Goal: Task Accomplishment & Management: Complete application form

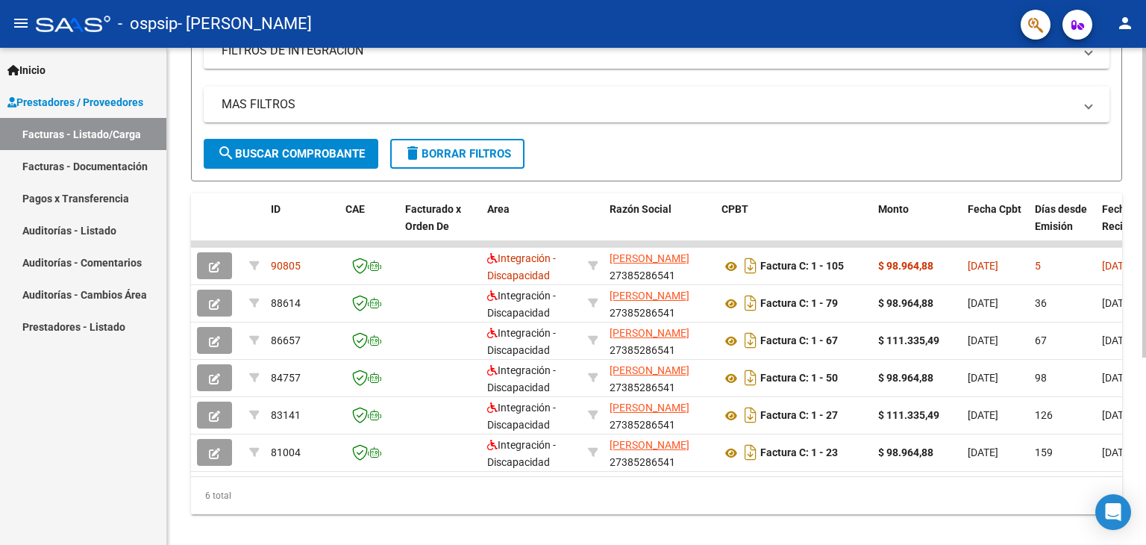
scroll to position [301, 0]
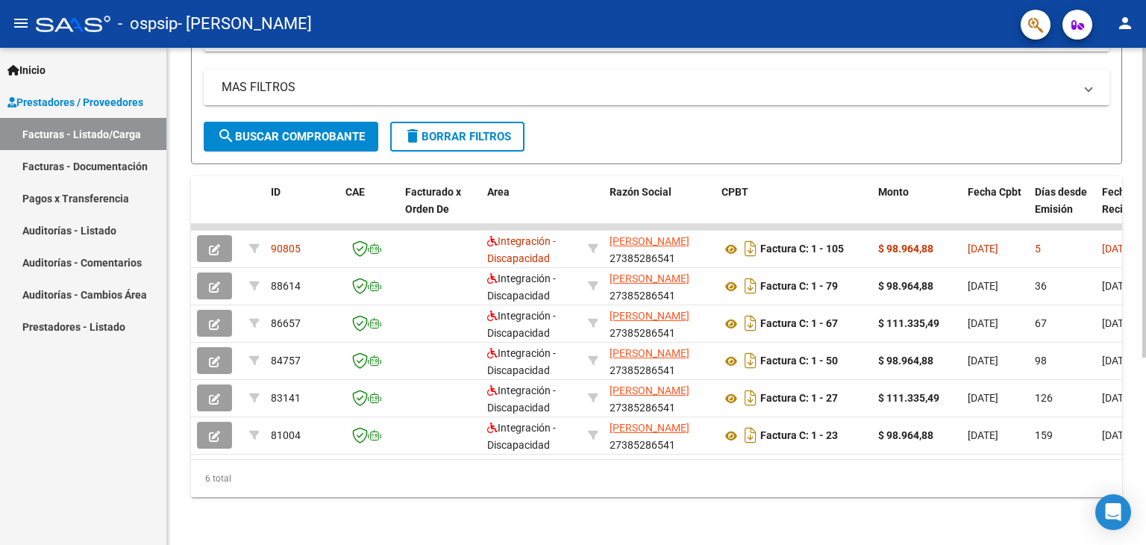
click at [1143, 307] on div at bounding box center [1144, 390] width 4 height 310
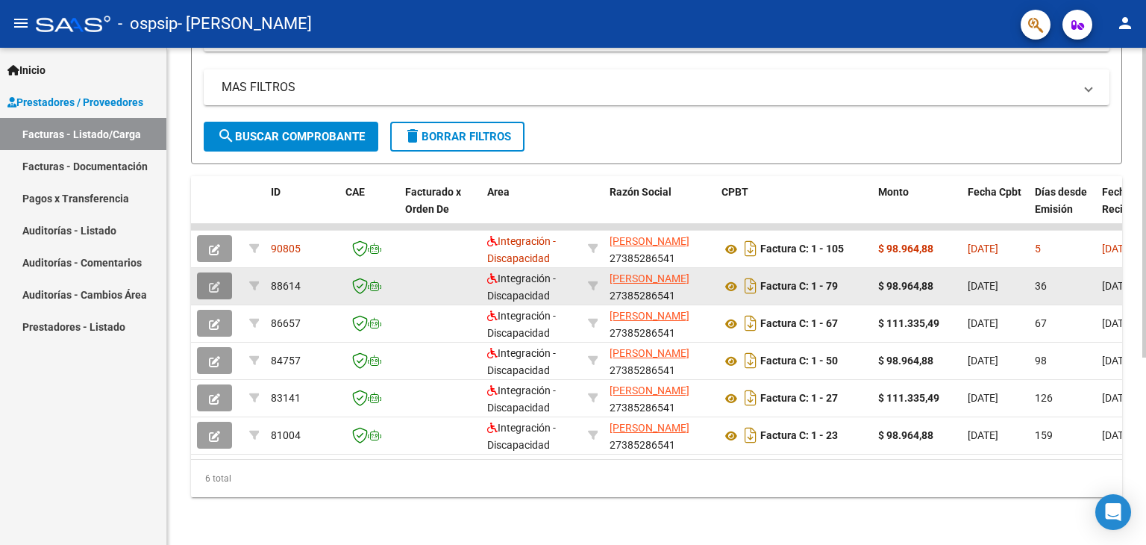
click at [208, 277] on button "button" at bounding box center [214, 285] width 35 height 27
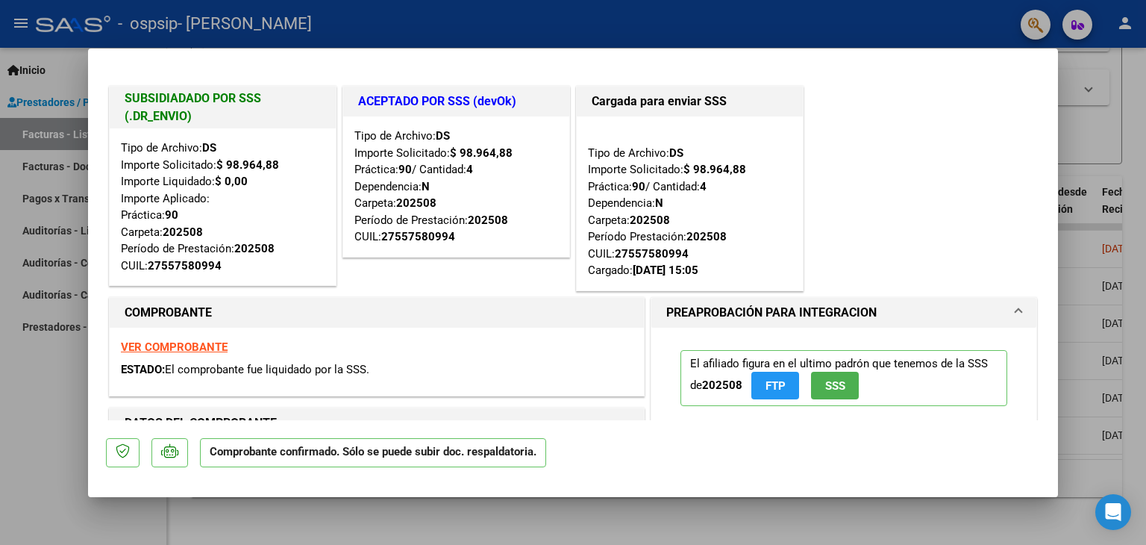
click at [0, 361] on div at bounding box center [573, 272] width 1146 height 545
type input "$ 0,00"
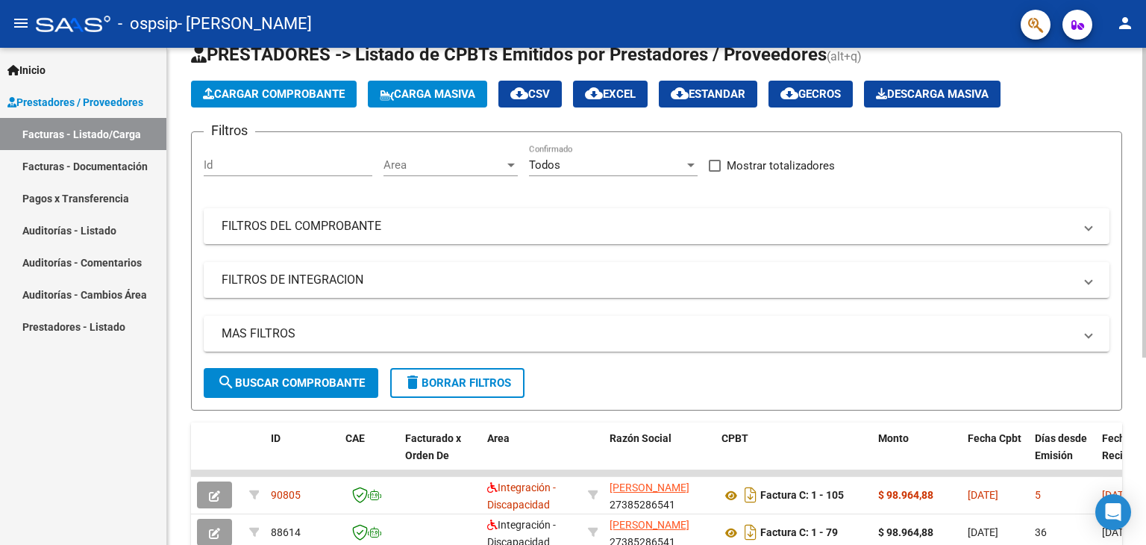
scroll to position [0, 0]
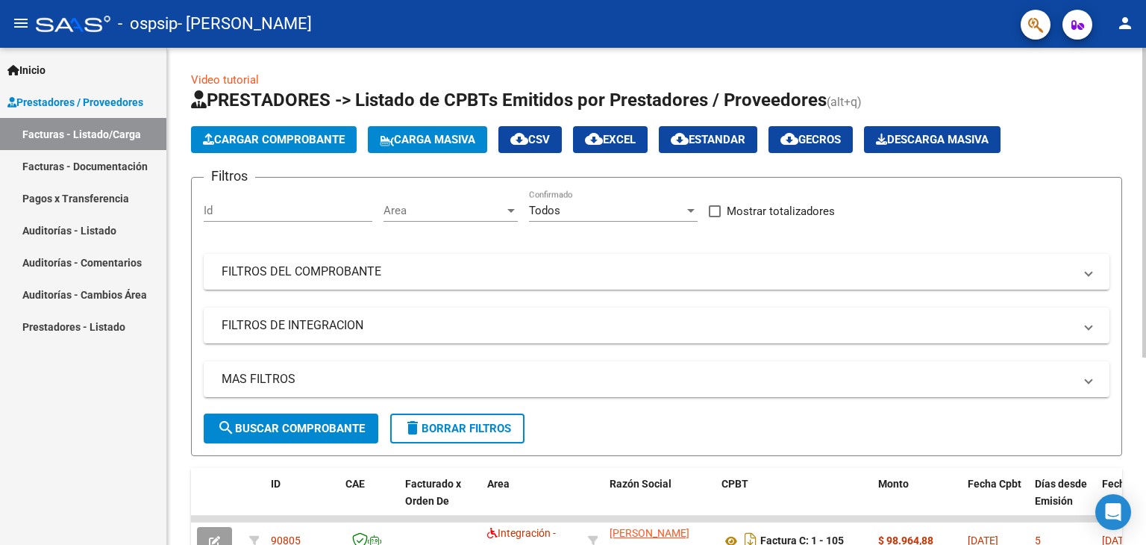
click at [1141, 0] on html "menu - ospsip - [PERSON_NAME] person Inicio Instructivos Contacto OS Prestadore…" at bounding box center [573, 272] width 1146 height 545
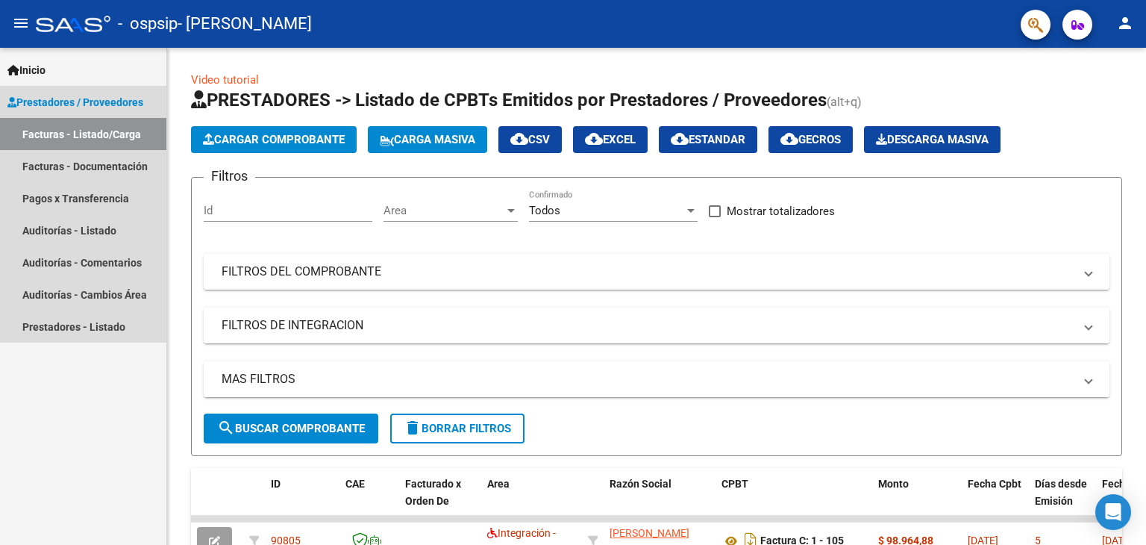
click at [72, 138] on link "Facturas - Listado/Carga" at bounding box center [83, 134] width 166 height 32
click at [92, 161] on link "Facturas - Documentación" at bounding box center [83, 166] width 166 height 32
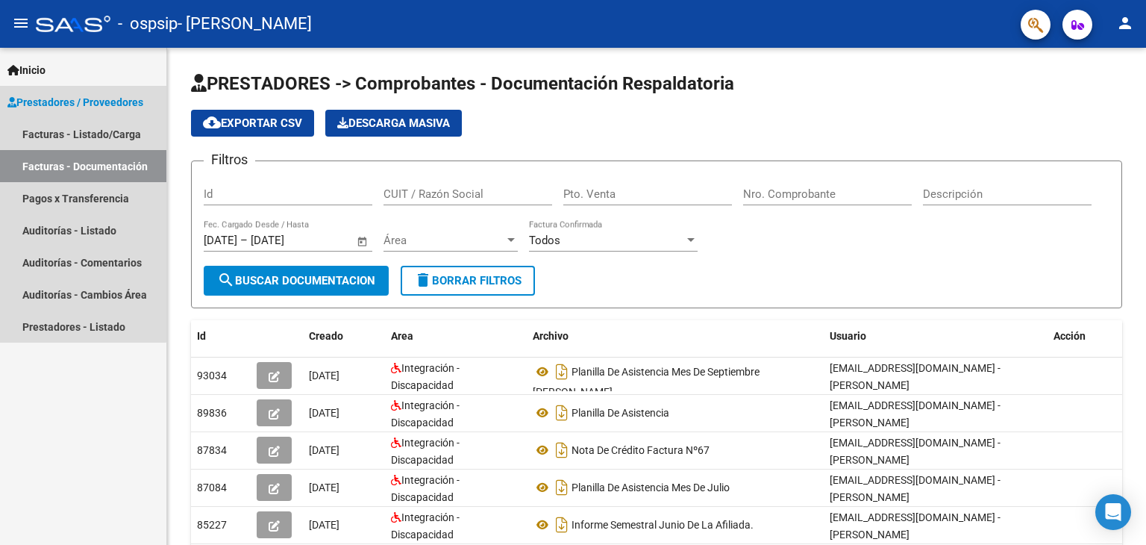
click at [75, 102] on span "Prestadores / Proveedores" at bounding box center [75, 102] width 136 height 16
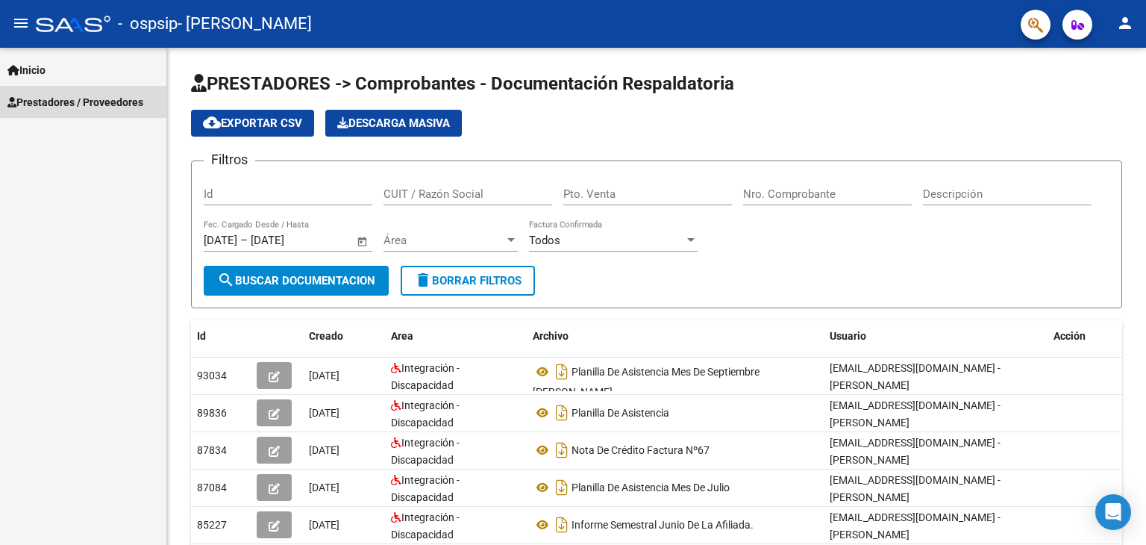
click at [75, 102] on span "Prestadores / Proveedores" at bounding box center [75, 102] width 136 height 16
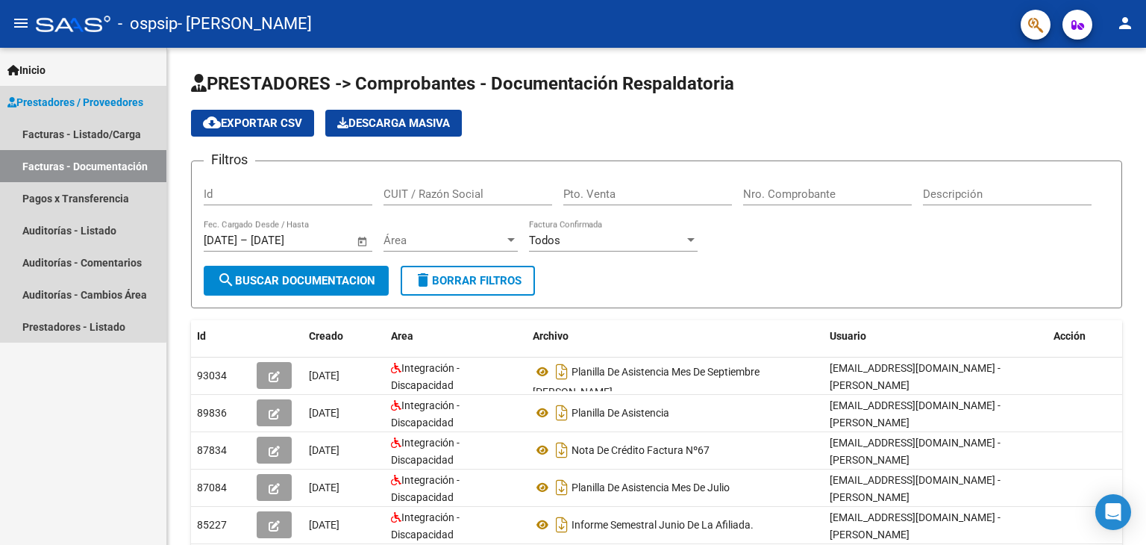
click at [75, 102] on span "Prestadores / Proveedores" at bounding box center [75, 102] width 136 height 16
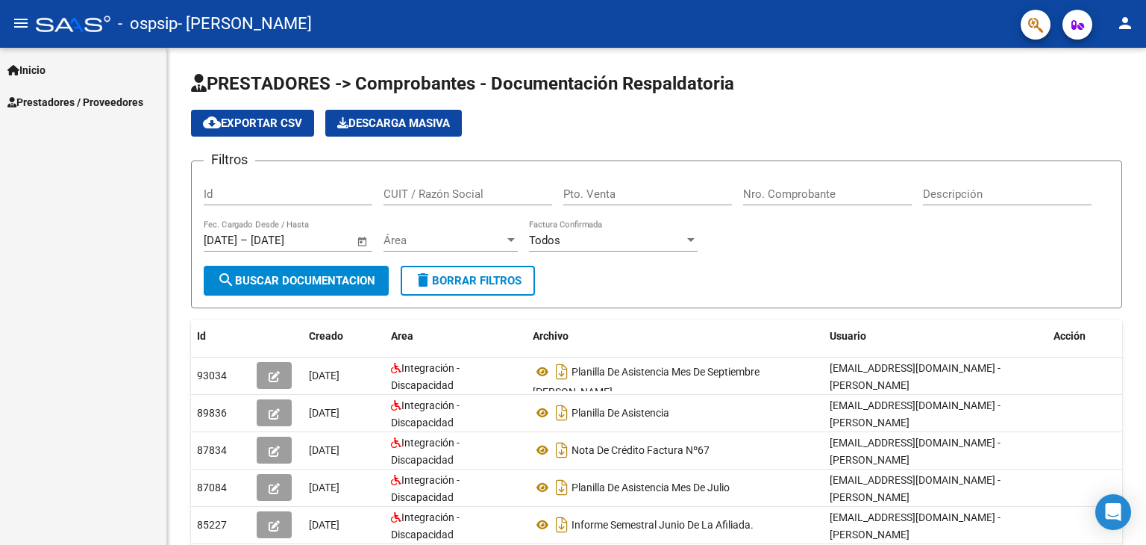
click at [26, 64] on span "Inicio" at bounding box center [26, 70] width 38 height 16
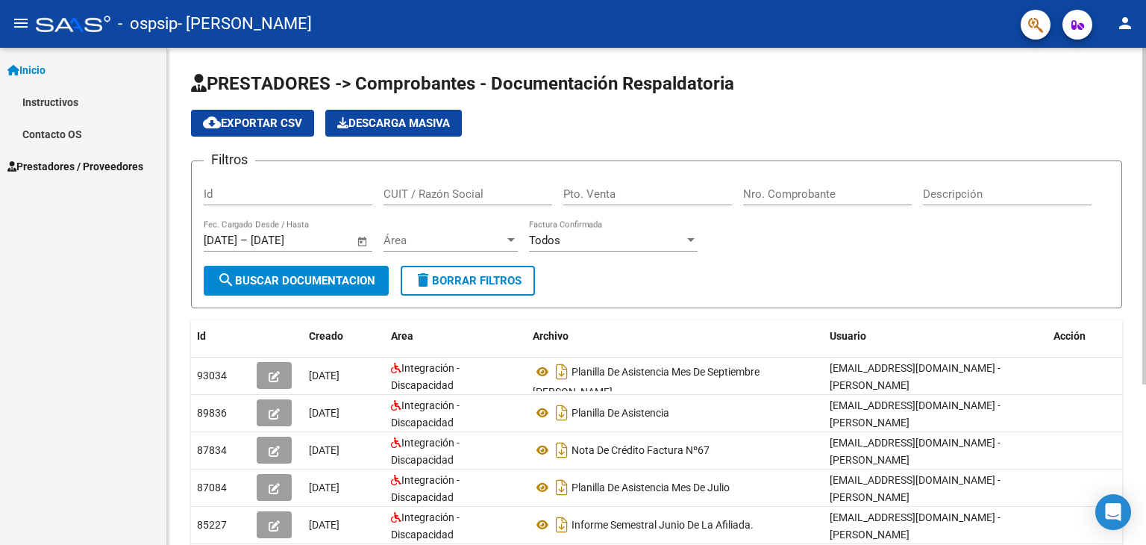
click at [1139, 128] on div "PRESTADORES -> Comprobantes - Documentación Respaldatoria cloud_download Export…" at bounding box center [658, 415] width 982 height 735
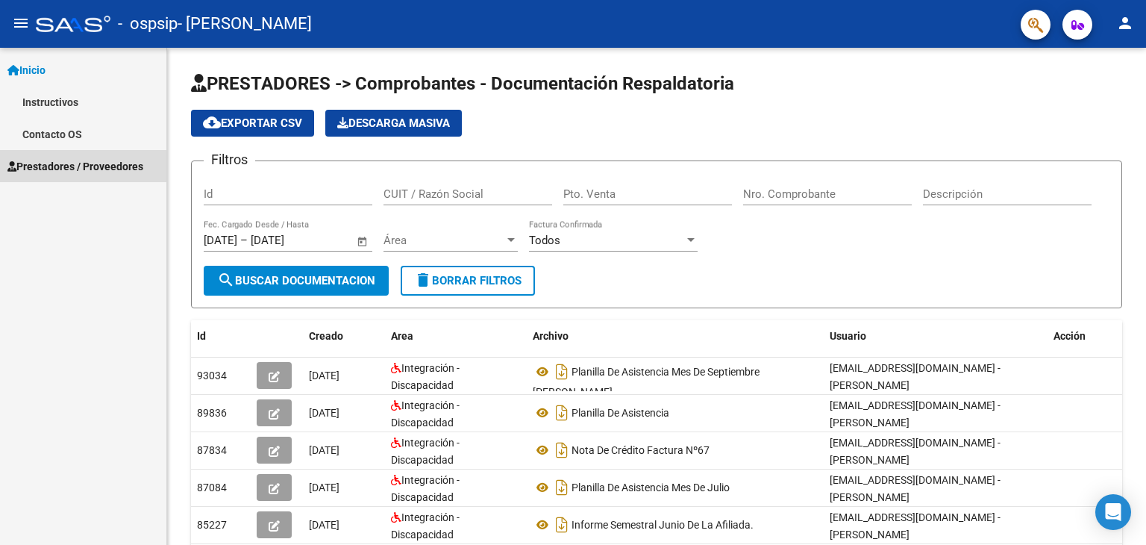
click at [66, 174] on span "Prestadores / Proveedores" at bounding box center [75, 166] width 136 height 16
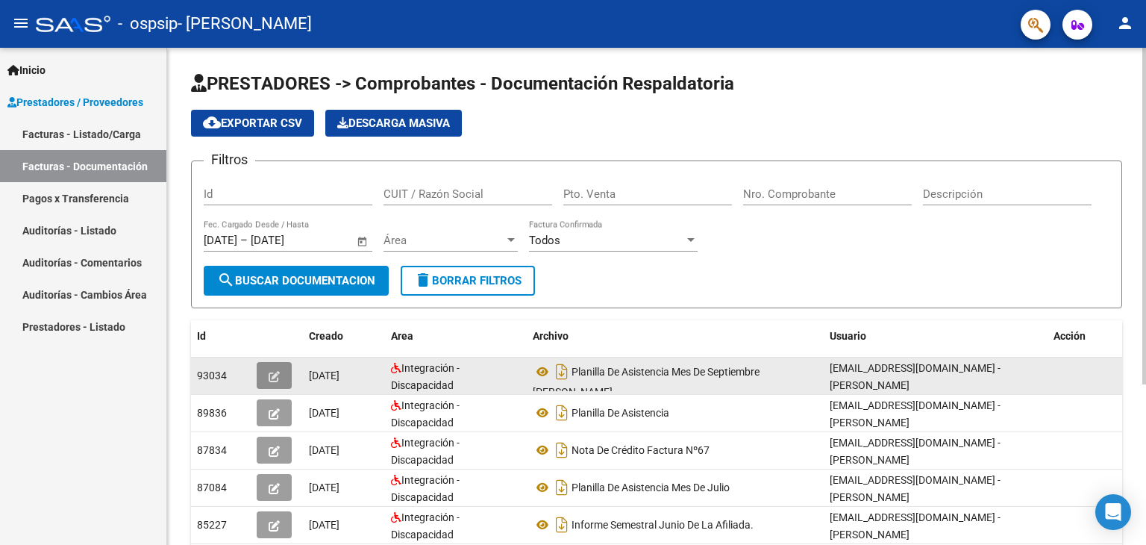
click at [277, 371] on icon "button" at bounding box center [274, 376] width 11 height 11
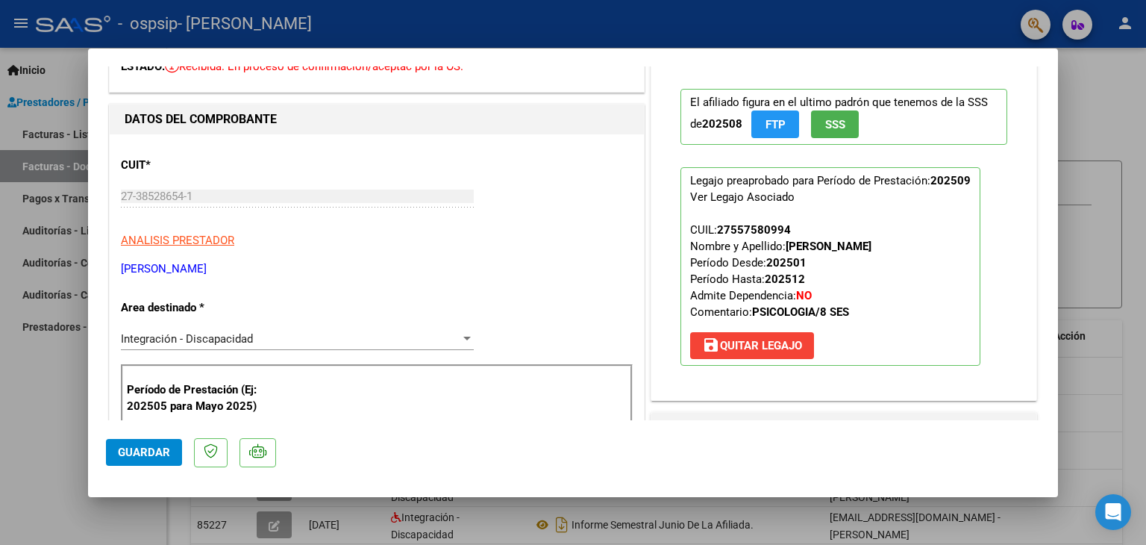
scroll to position [97, 0]
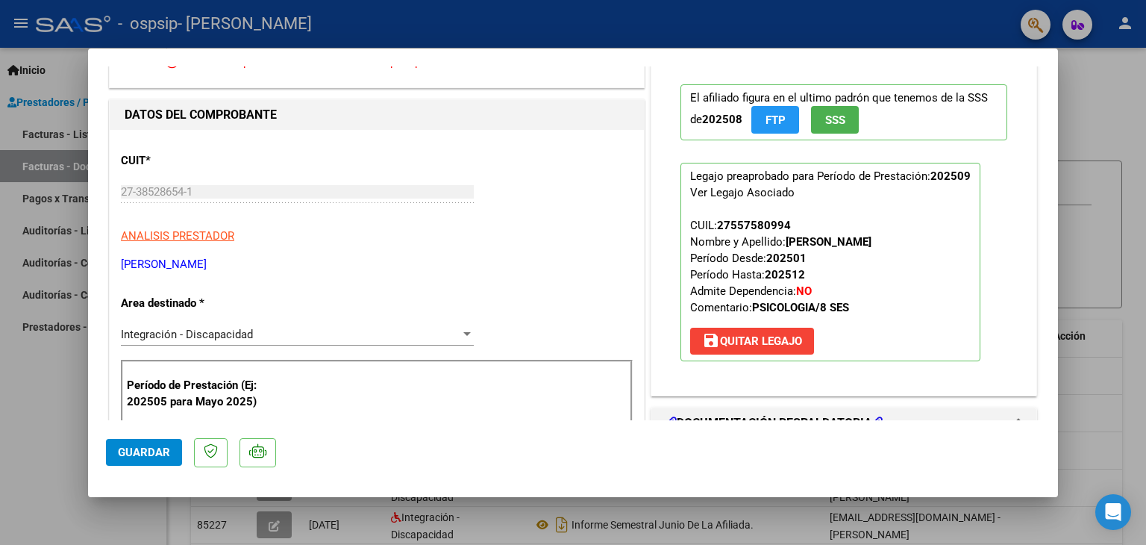
click at [57, 393] on div at bounding box center [573, 272] width 1146 height 545
type input "$ 0,00"
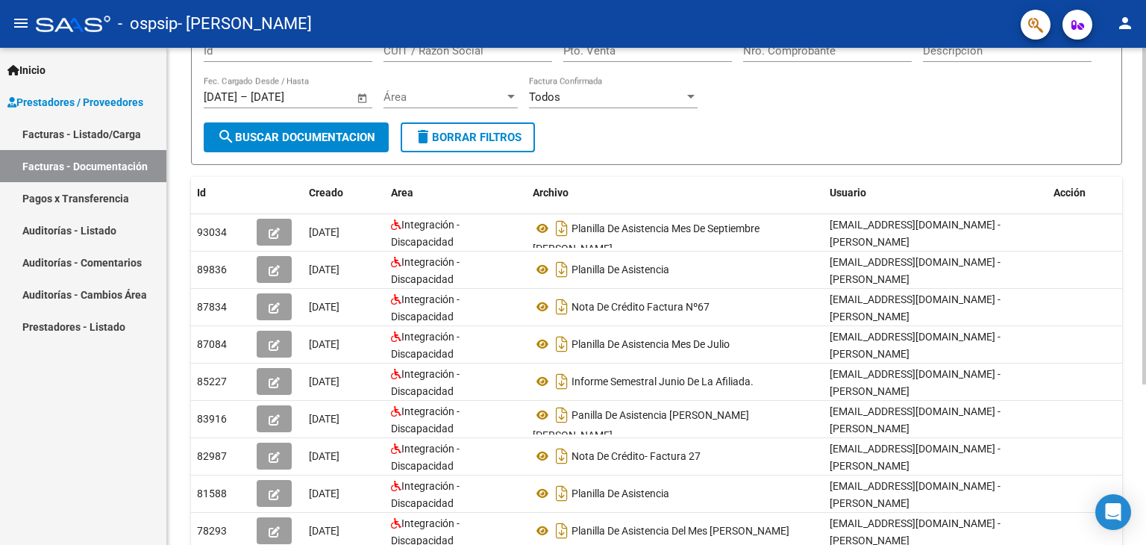
scroll to position [236, 0]
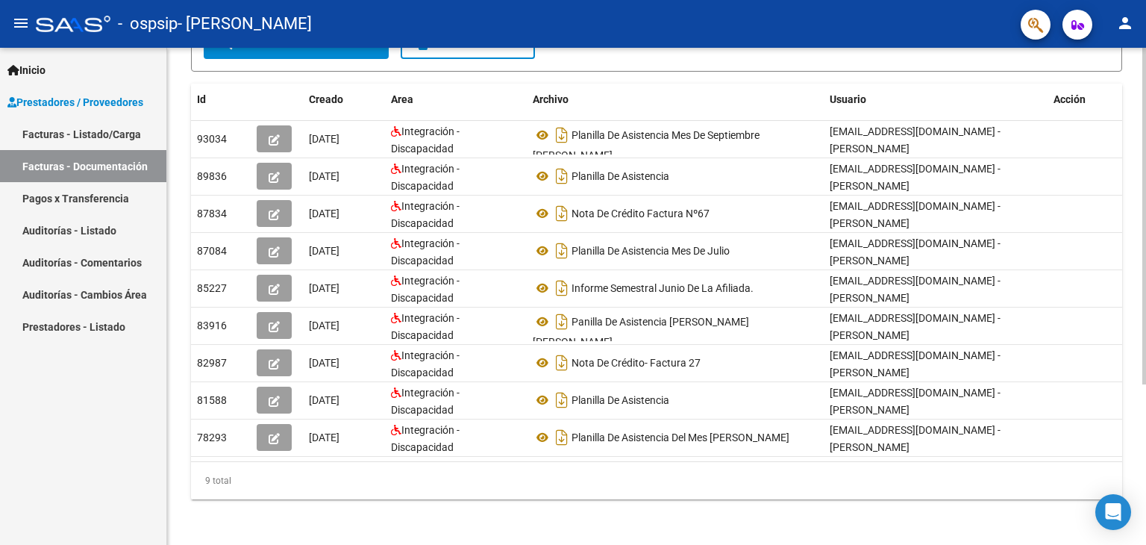
click at [1140, 285] on div "PRESTADORES -> Comprobantes - Documentación Respaldatoria cloud_download Export…" at bounding box center [658, 178] width 982 height 735
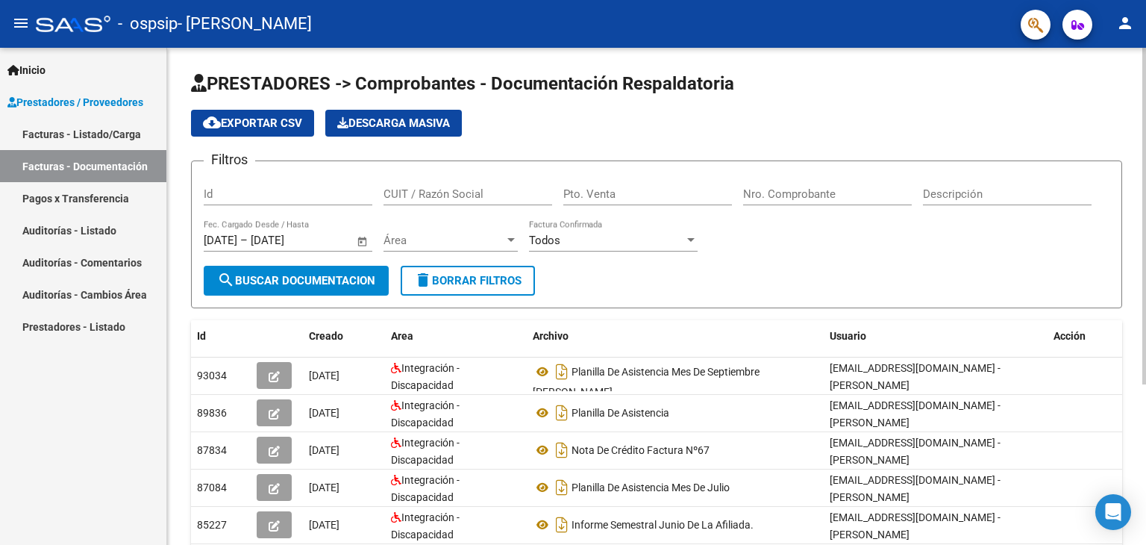
click at [1145, 0] on html "menu - ospsip - [PERSON_NAME] person Inicio Instructivos Contacto OS Prestadore…" at bounding box center [573, 272] width 1146 height 545
